Goal: Information Seeking & Learning: Learn about a topic

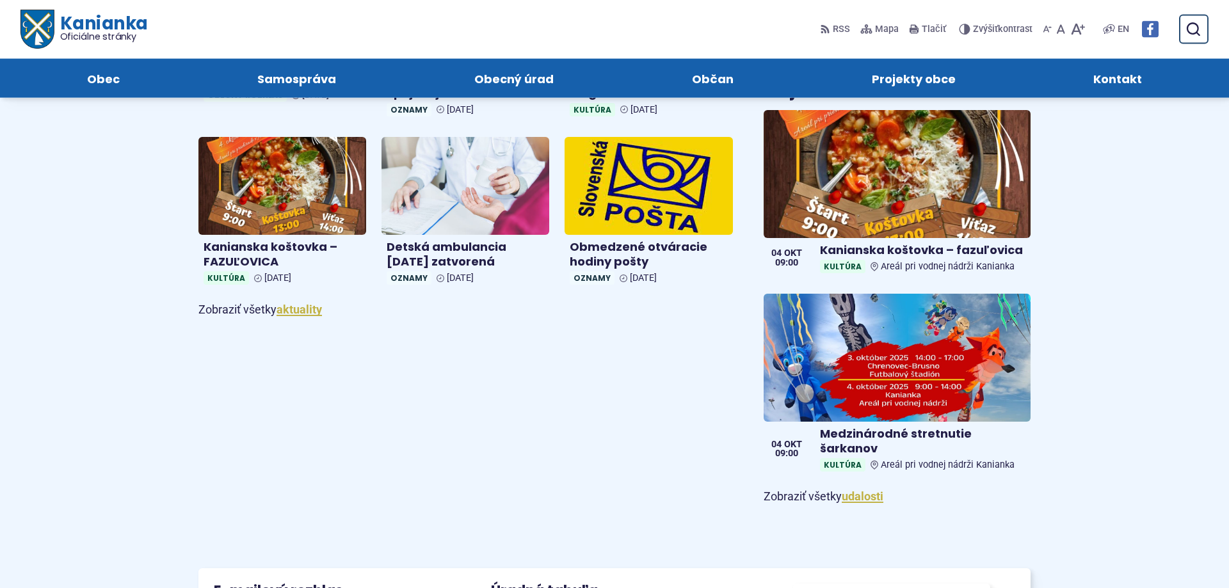
scroll to position [718, 0]
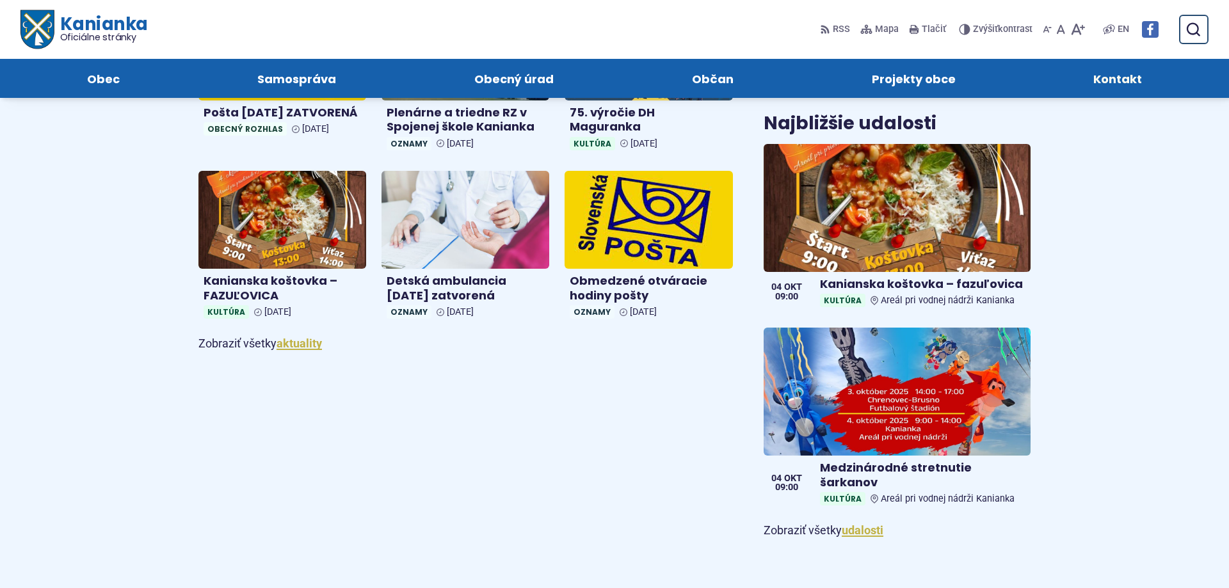
click at [1102, 79] on span "Kontakt" at bounding box center [1117, 78] width 49 height 39
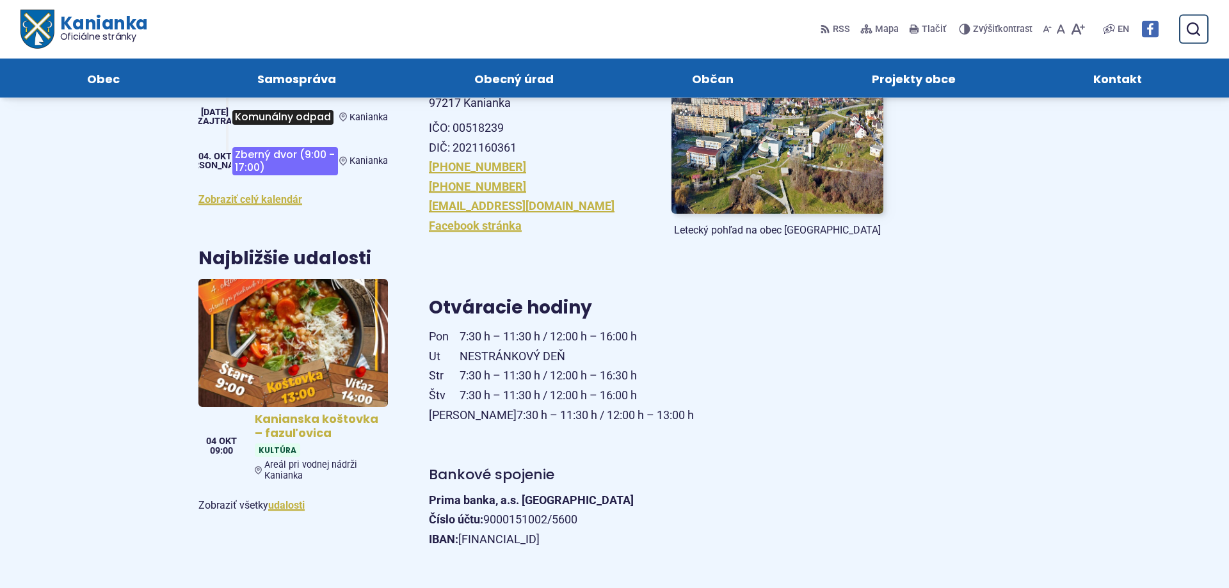
scroll to position [261, 0]
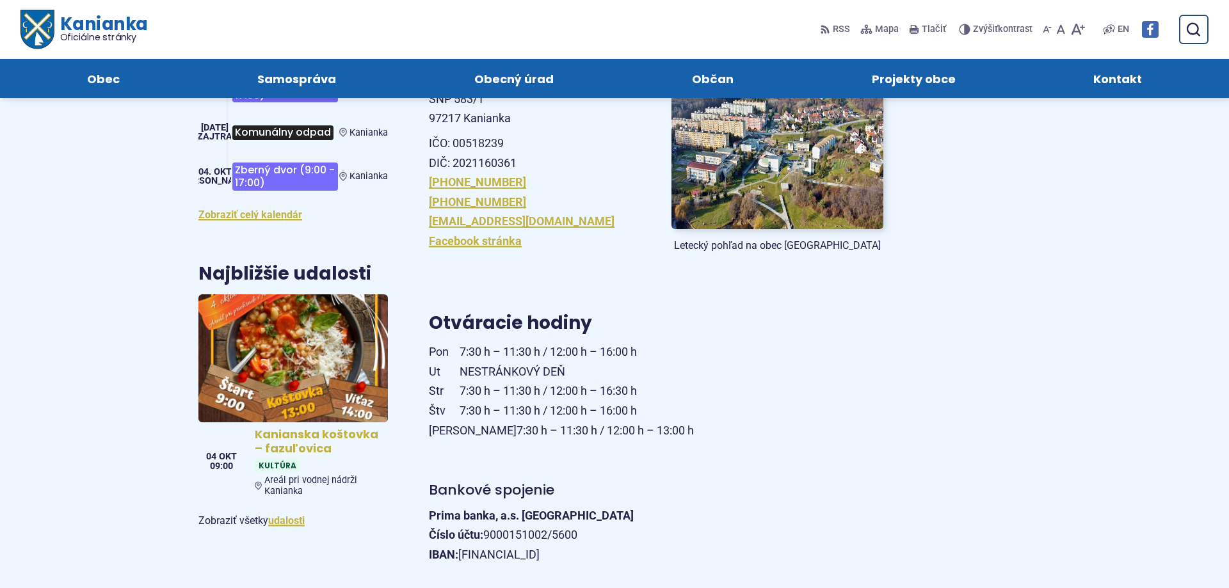
click at [308, 333] on img at bounding box center [293, 358] width 218 height 147
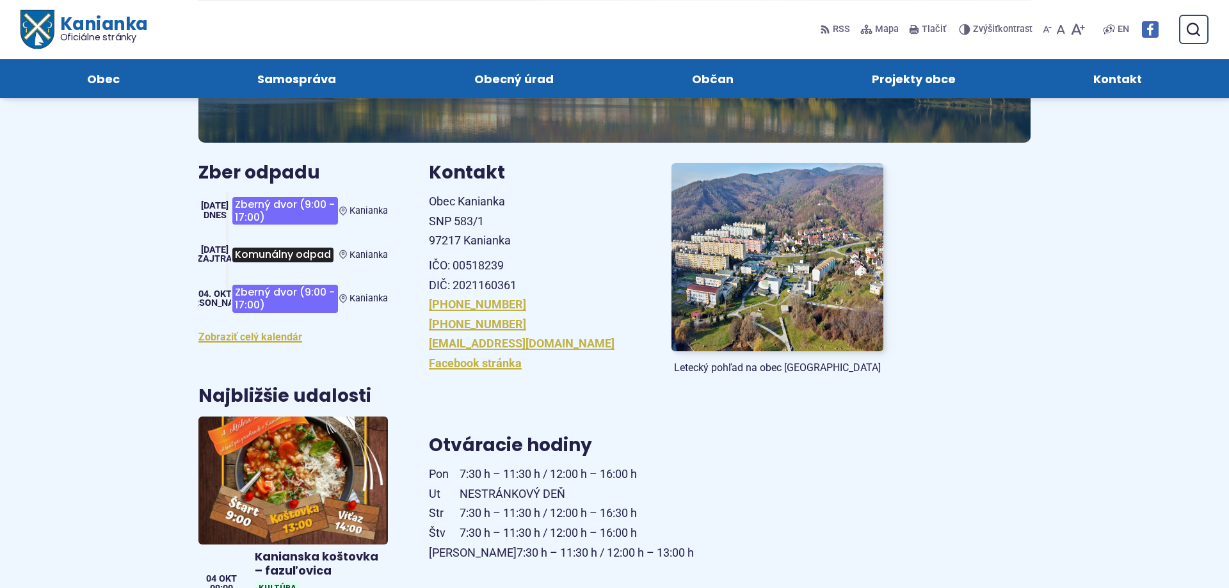
scroll to position [131, 0]
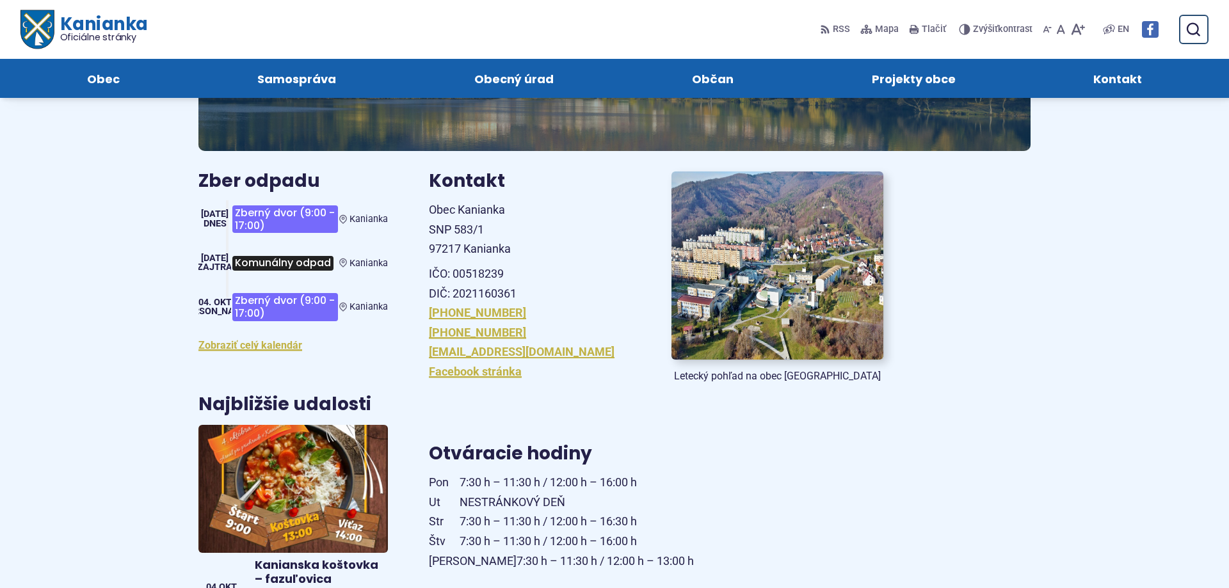
click at [812, 287] on img at bounding box center [777, 266] width 233 height 207
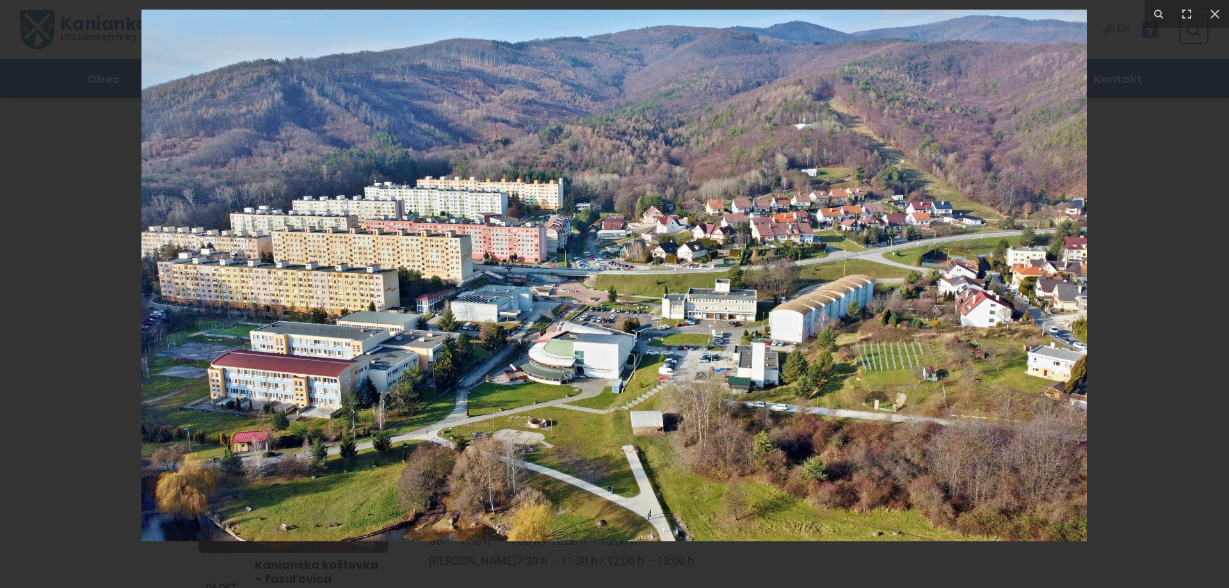
drag, startPoint x: 871, startPoint y: 291, endPoint x: 751, endPoint y: 266, distance: 122.4
click at [751, 266] on img at bounding box center [613, 276] width 945 height 532
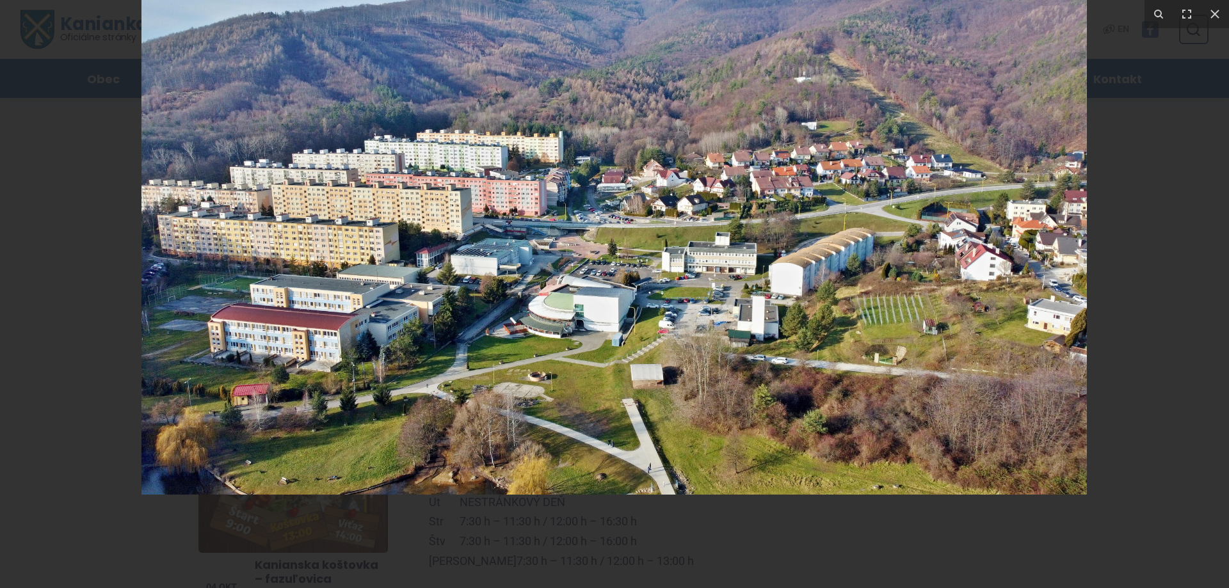
drag, startPoint x: 709, startPoint y: 341, endPoint x: 746, endPoint y: 255, distance: 92.6
click at [737, 263] on img at bounding box center [613, 229] width 945 height 532
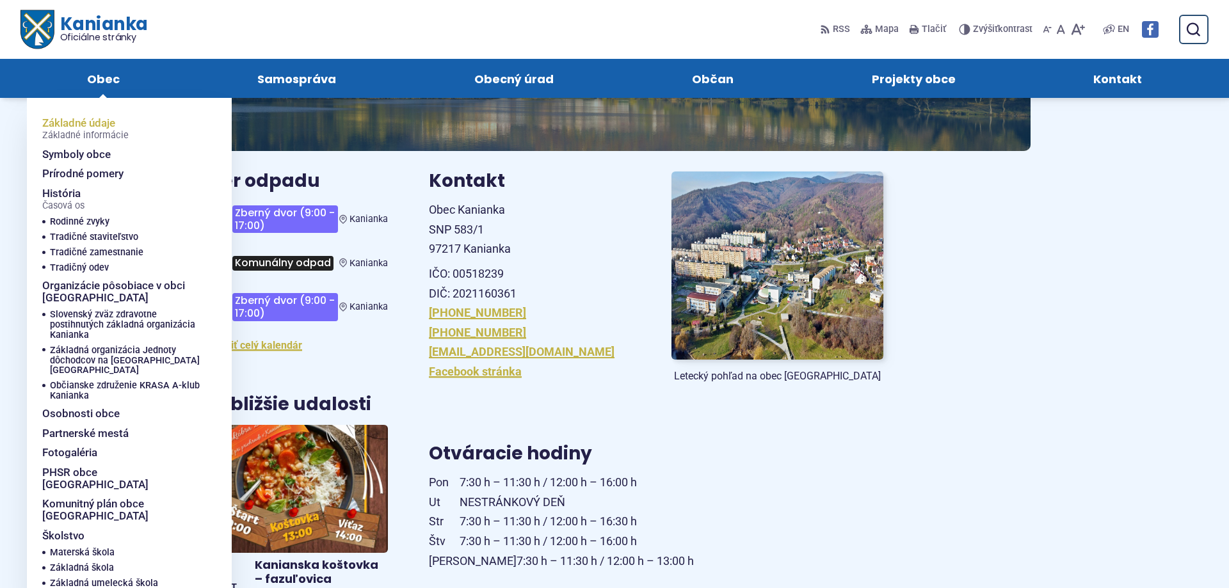
click at [96, 121] on span "Základné údaje Základné informácie" at bounding box center [85, 128] width 86 height 31
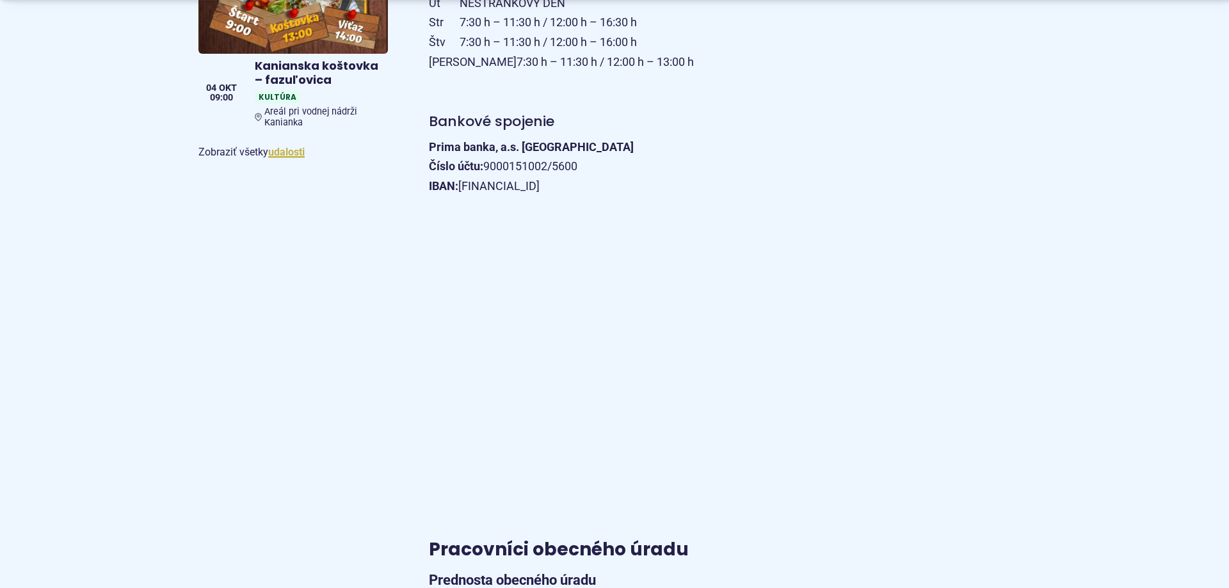
scroll to position [653, 0]
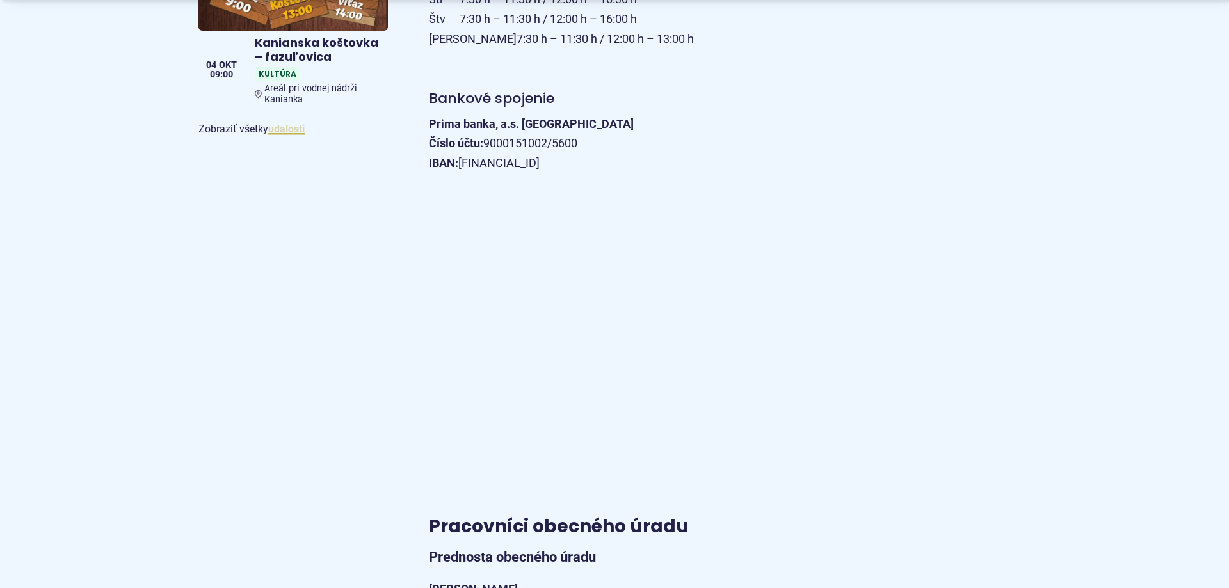
click at [281, 132] on link "udalosti" at bounding box center [286, 129] width 36 height 12
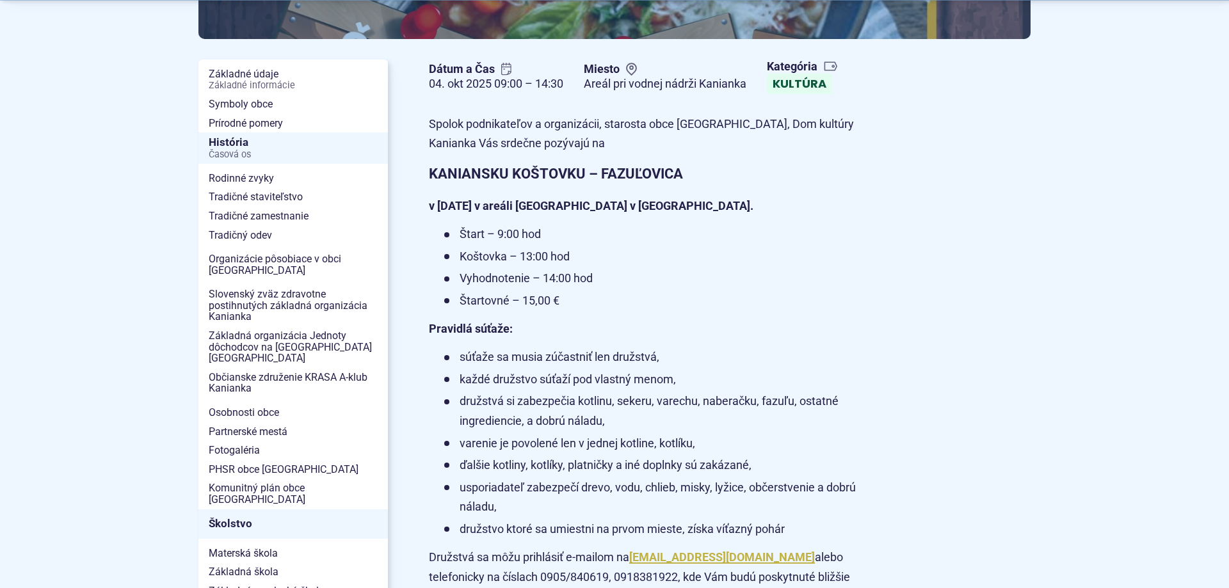
scroll to position [261, 0]
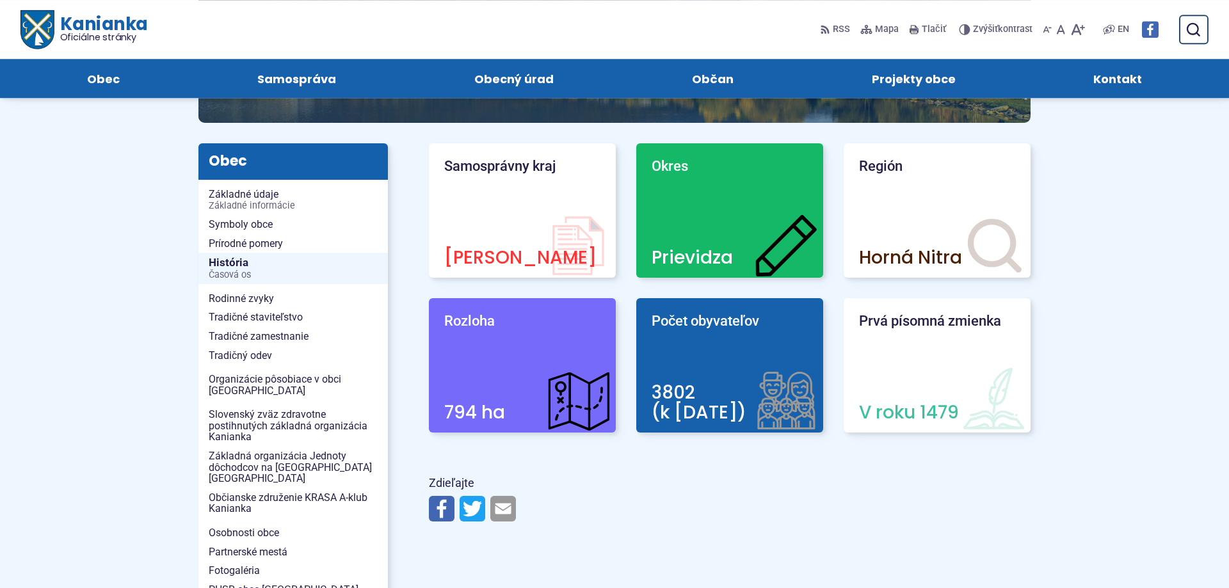
scroll to position [131, 0]
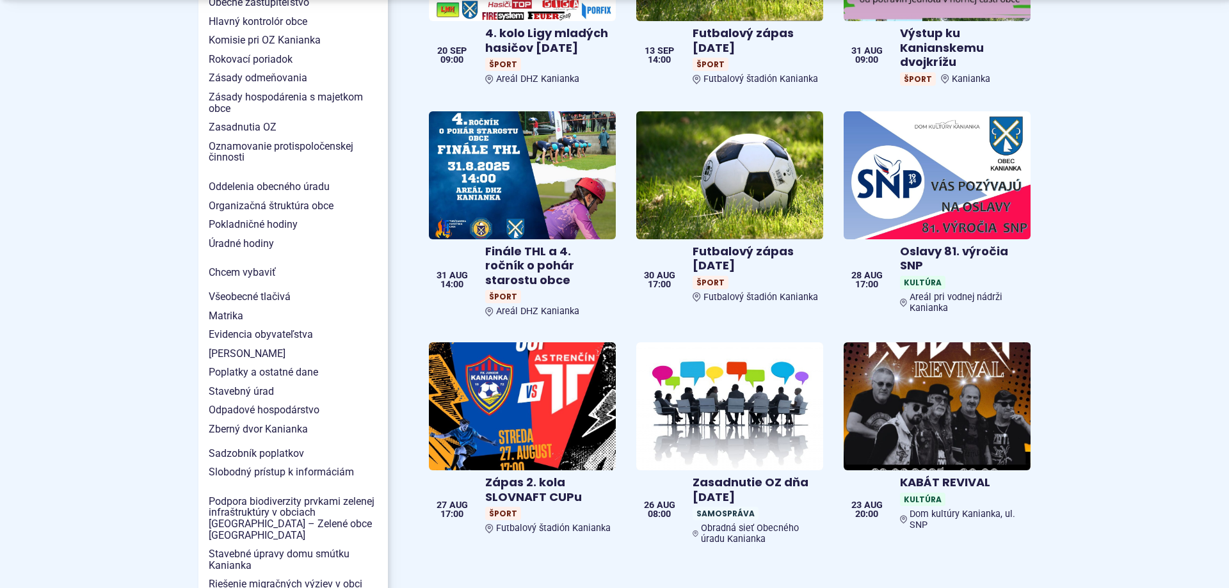
scroll to position [1045, 0]
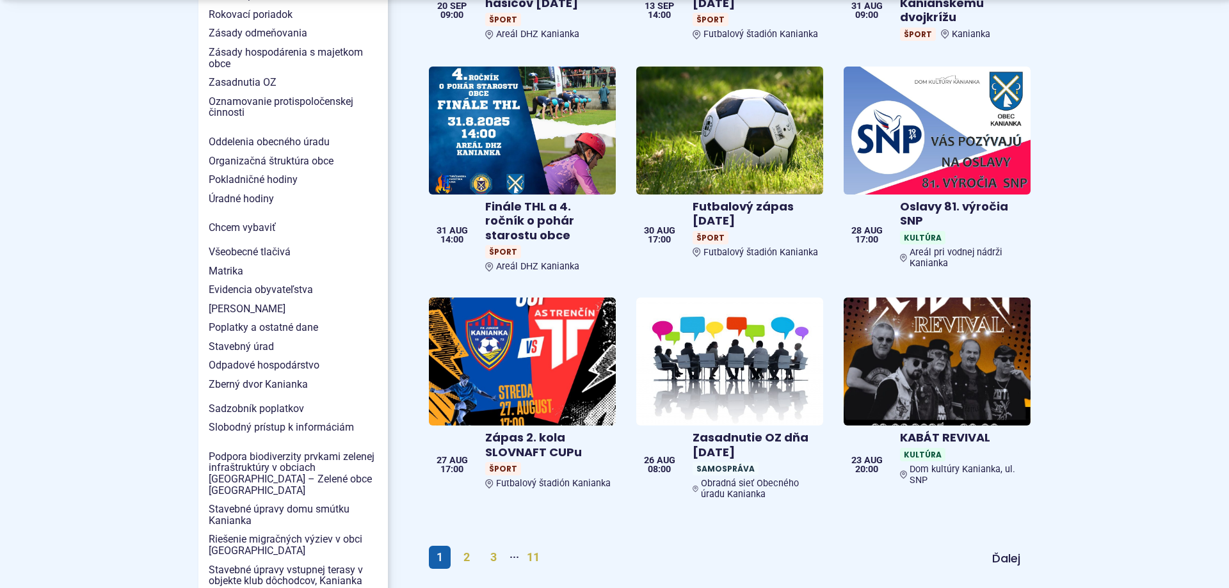
click at [1219, 211] on body "Na zabezpečenie funkčnosti a anonymnú analýzu návštevnosti táto webstránka ukla…" at bounding box center [614, 302] width 1229 height 2695
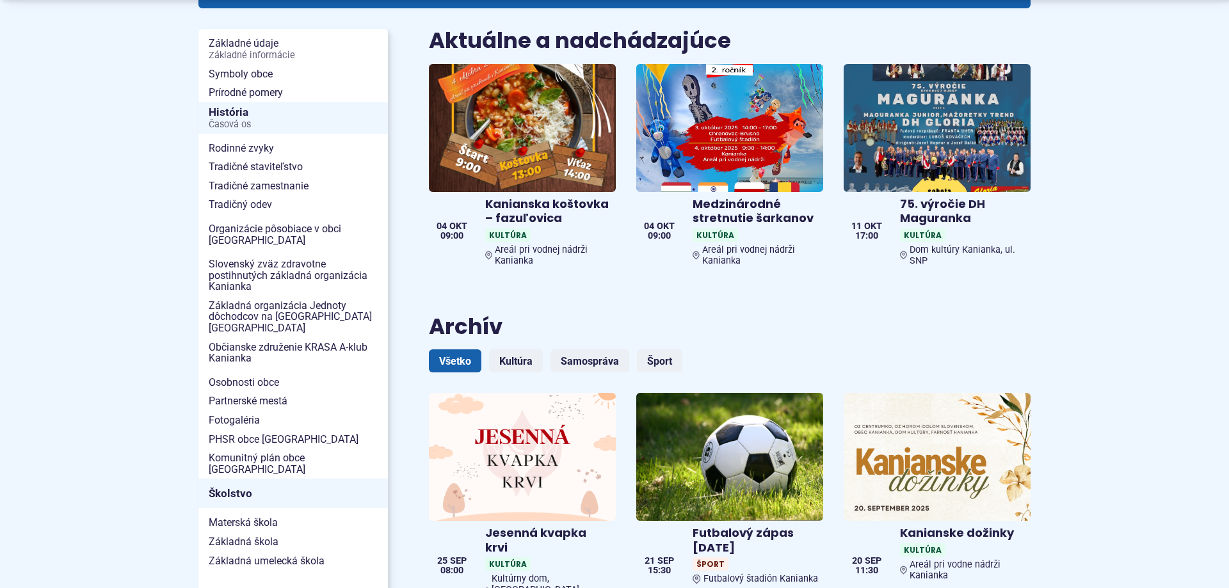
scroll to position [131, 0]
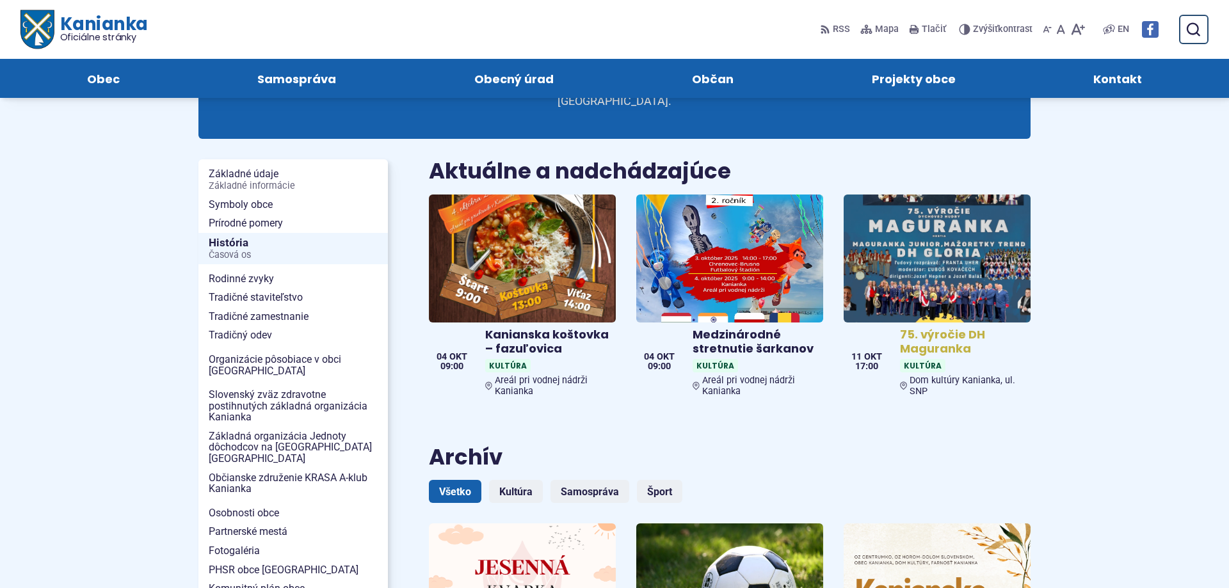
click at [967, 252] on img at bounding box center [937, 258] width 215 height 147
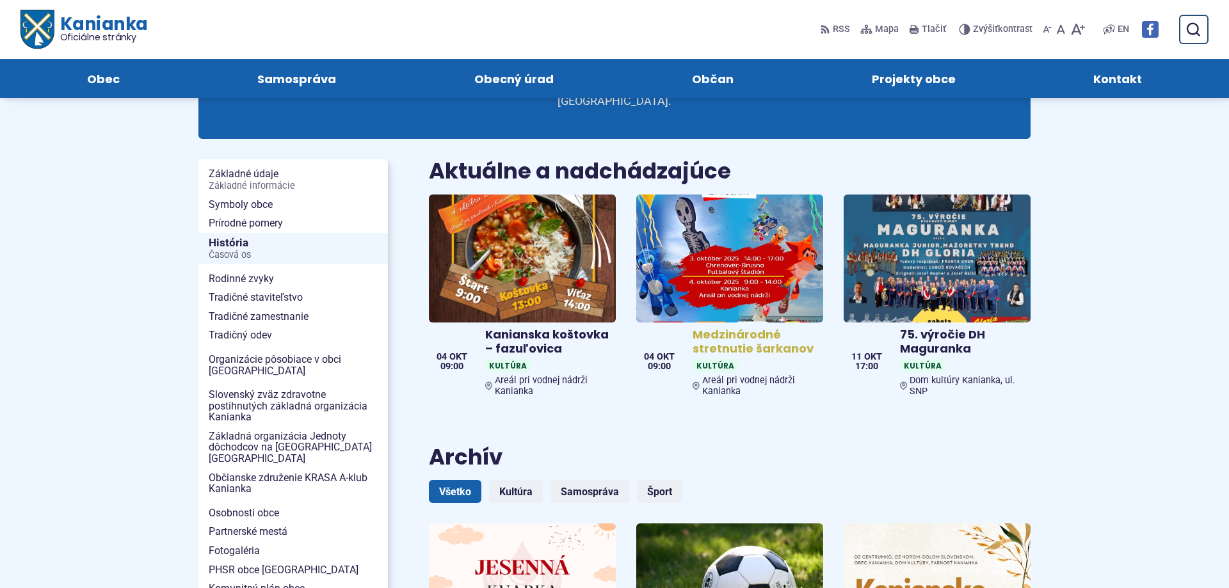
click at [734, 233] on img at bounding box center [729, 258] width 215 height 147
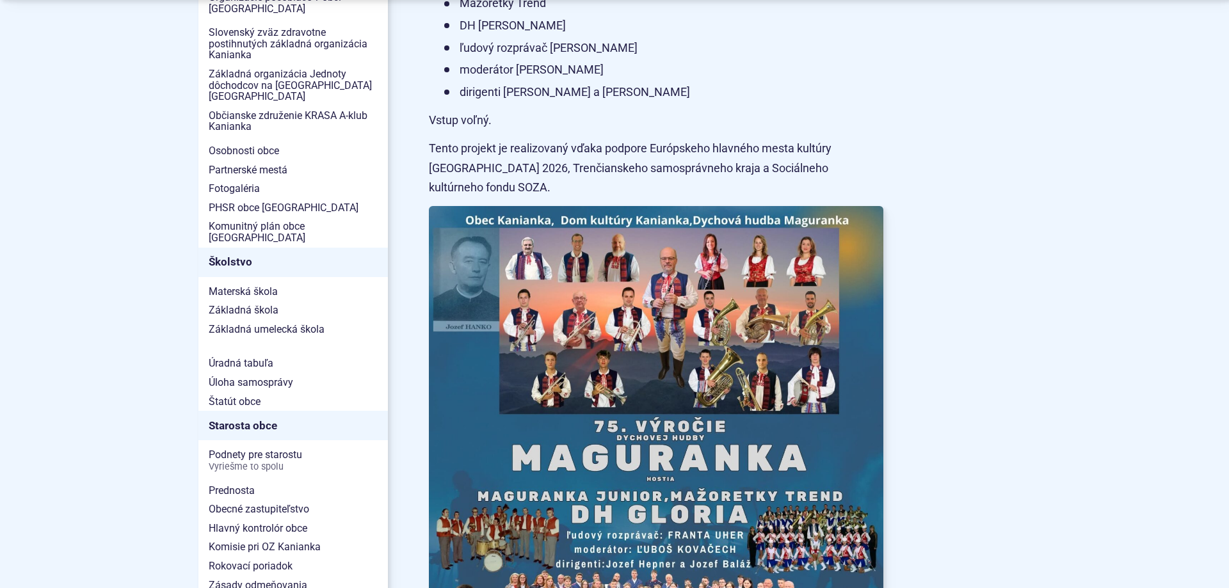
scroll to position [653, 0]
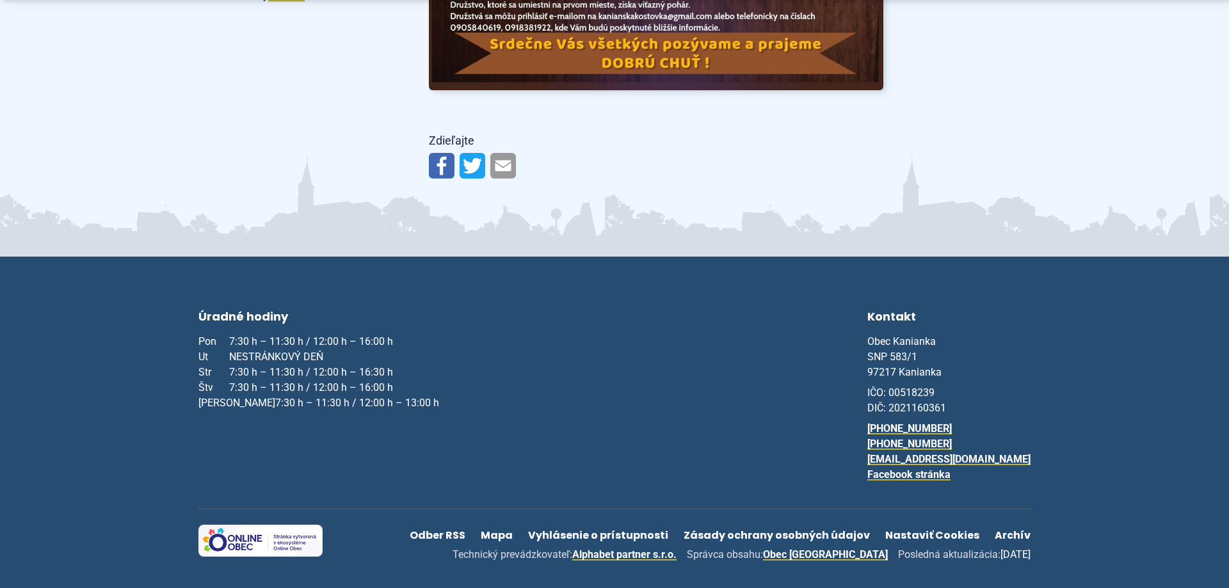
scroll to position [2286, 0]
click at [951, 472] on link "Facebook stránka" at bounding box center [908, 474] width 83 height 12
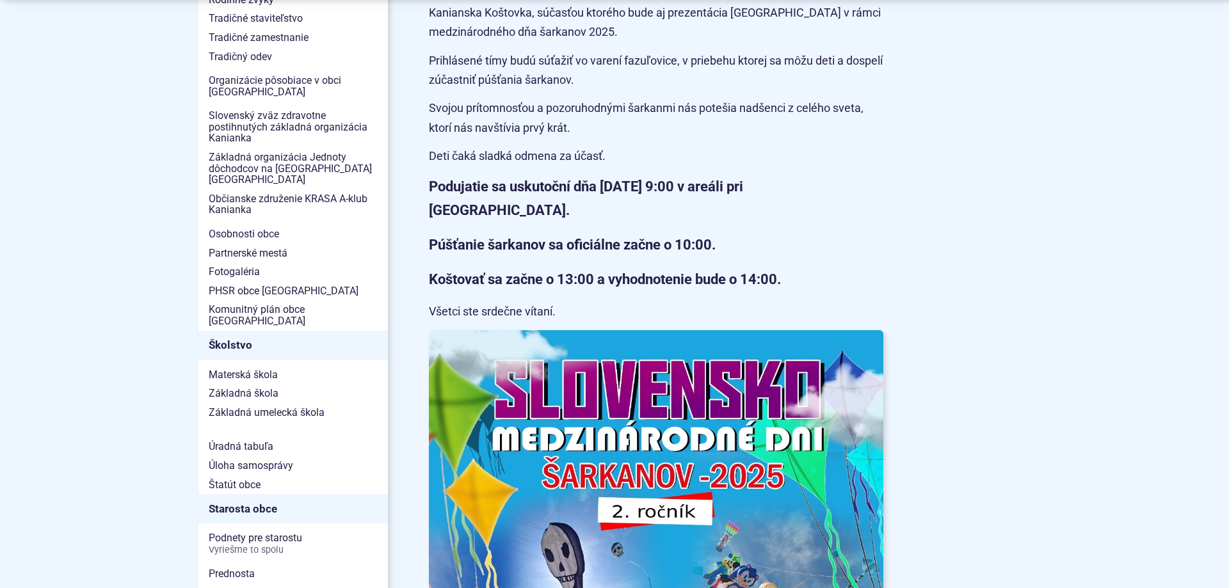
scroll to position [457, 0]
